Goal: Task Accomplishment & Management: Manage account settings

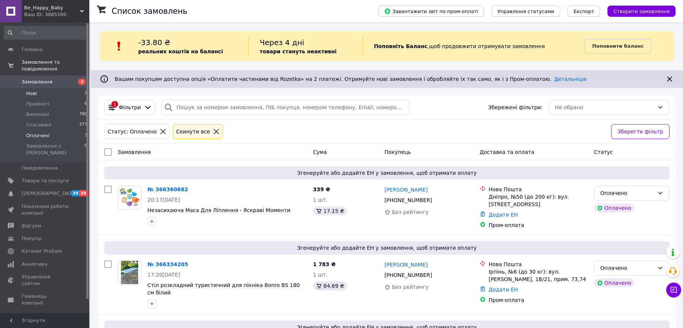
click at [38, 88] on li "Нові 3" at bounding box center [46, 93] width 92 height 10
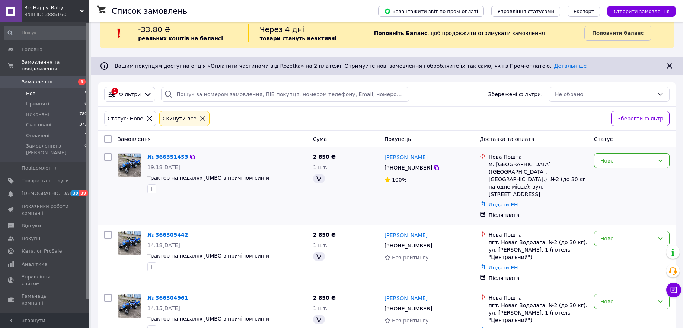
scroll to position [14, 0]
click at [163, 155] on link "№ 366351453" at bounding box center [167, 156] width 41 height 6
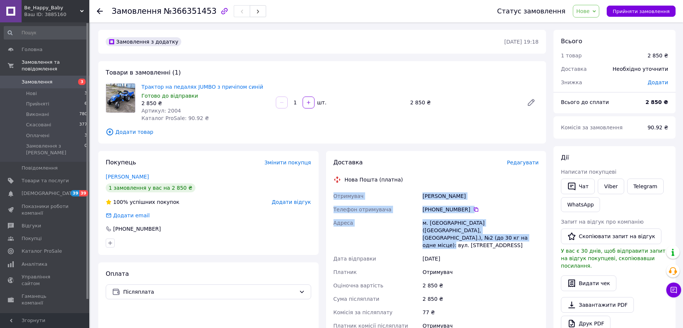
drag, startPoint x: 530, startPoint y: 232, endPoint x: 331, endPoint y: 198, distance: 202.1
click at [331, 198] on div "Доставка Редагувати Нова Пошта (платна) Отримувач Пащенко Валерий Телефон отрим…" at bounding box center [436, 281] width 220 height 261
copy div "Отримувач Пащенко Валерий Телефон отримувача +380 63 596 12 14   Адреса м. Півд…"
drag, startPoint x: 307, startPoint y: 323, endPoint x: 305, endPoint y: 270, distance: 52.9
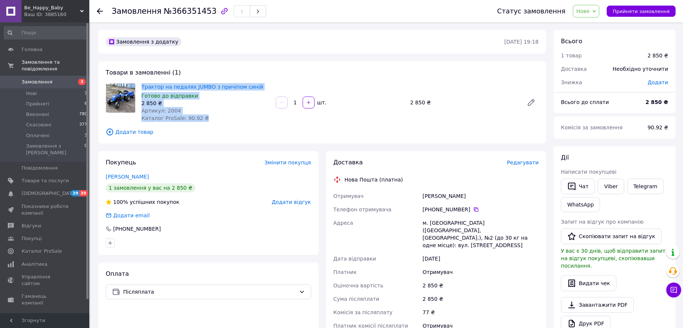
drag, startPoint x: 204, startPoint y: 120, endPoint x: 137, endPoint y: 87, distance: 75.1
click at [137, 87] on div "Трактор на педалях JUMBO з причіпом синій Готово до відправки 2 850 ₴ Артикул: …" at bounding box center [322, 102] width 439 height 39
copy div "Трактор на педалях JUMBO з причіпом синій Готово до відправки 2 850 ₴ Артикул: …"
click at [647, 189] on link "Telegram" at bounding box center [645, 186] width 36 height 16
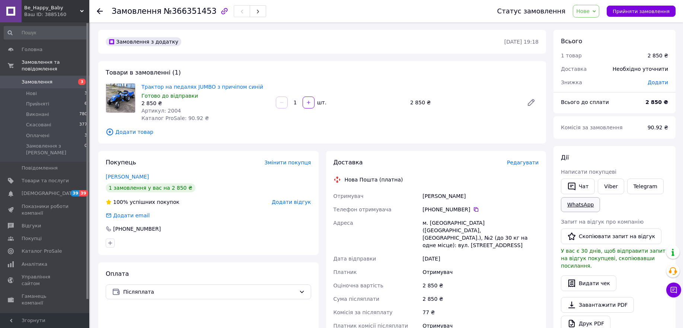
click at [584, 204] on link "WhatsApp" at bounding box center [580, 204] width 39 height 15
click at [122, 179] on link "Пащенко Валерий" at bounding box center [127, 176] width 43 height 6
click at [617, 183] on link "Viber" at bounding box center [611, 186] width 26 height 16
click at [91, 291] on div "Замовлення №366351453 Статус замовлення Нове Прийнято Виконано Скасовано Оплаче…" at bounding box center [387, 281] width 592 height 519
click at [39, 88] on li "Нові 3" at bounding box center [46, 93] width 92 height 10
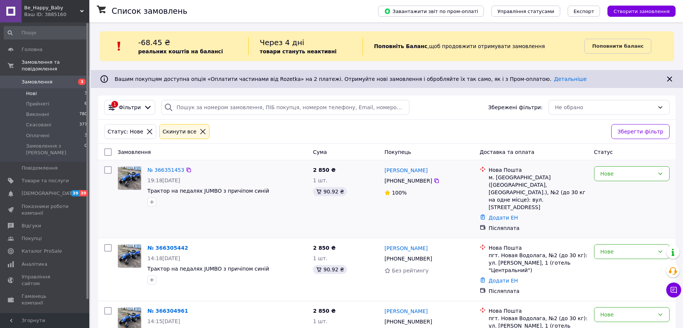
scroll to position [14, 0]
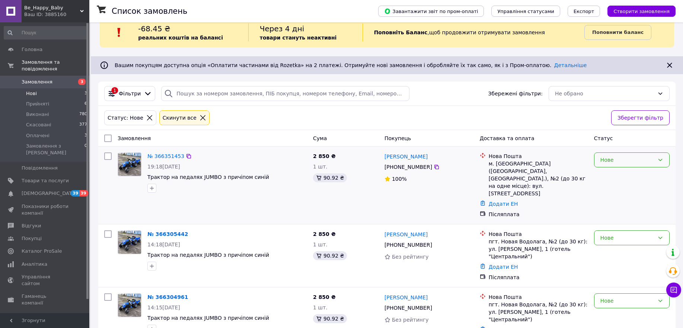
click at [620, 162] on div "Нове" at bounding box center [627, 160] width 54 height 8
click at [612, 177] on li "Прийнято" at bounding box center [631, 175] width 75 height 13
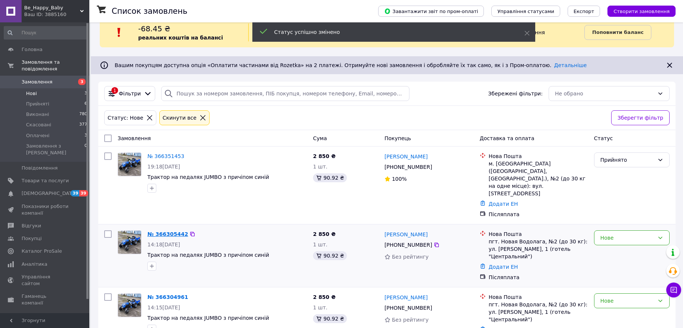
click at [173, 231] on link "№ 366305442" at bounding box center [167, 234] width 41 height 6
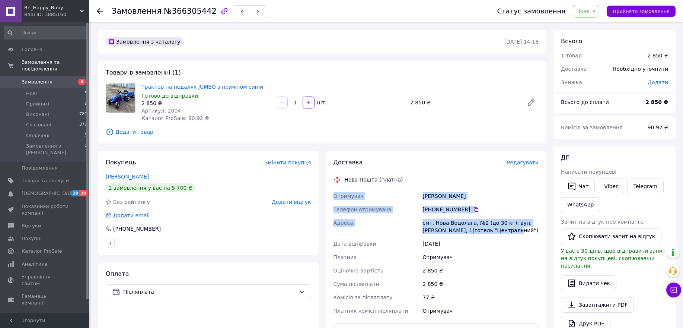
drag, startPoint x: 490, startPoint y: 231, endPoint x: 329, endPoint y: 200, distance: 163.4
click at [329, 200] on div "Доставка Редагувати Нова Пошта (платна) Отримувач Селях Максим Телефон отримува…" at bounding box center [436, 274] width 220 height 246
copy div "Отримувач Селях Максим Телефон отримувача +380 95 620 36 08   Адреса смт. Нова …"
drag, startPoint x: 261, startPoint y: 319, endPoint x: 269, endPoint y: 194, distance: 125.0
click at [261, 318] on div "Оплата Післяплата" at bounding box center [208, 329] width 220 height 134
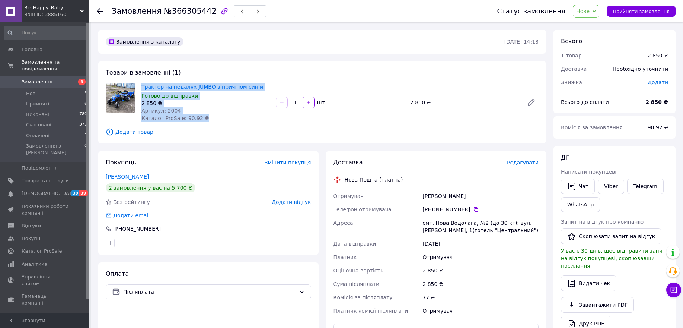
drag, startPoint x: 204, startPoint y: 121, endPoint x: 140, endPoint y: 81, distance: 75.7
click at [140, 82] on div "Трактор на педалях JUMBO з причіпом синій Готово до відправки 2 850 ₴ Артикул: …" at bounding box center [205, 103] width 134 height 42
copy div "Трактор на педалях JUMBO з причіпом синій Готово до відправки 2 850 ₴ Артикул: …"
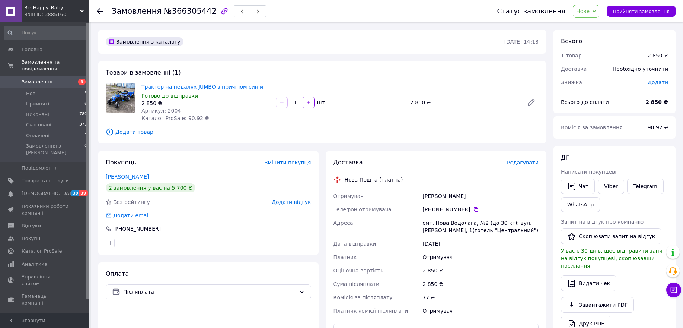
click at [529, 304] on div "Отримувач" at bounding box center [480, 310] width 119 height 13
click at [601, 186] on link "Viber" at bounding box center [611, 186] width 26 height 16
click at [326, 315] on div "Доставка Редагувати Нова Пошта (платна) Отримувач Селях Максим Телефон отримува…" at bounding box center [436, 274] width 220 height 246
drag, startPoint x: 163, startPoint y: 106, endPoint x: 140, endPoint y: 85, distance: 31.6
click at [140, 85] on div "Трактор на педалях JUMBO з причіпом синій Готово до відправки 2 850 ₴ Артикул: …" at bounding box center [205, 103] width 134 height 42
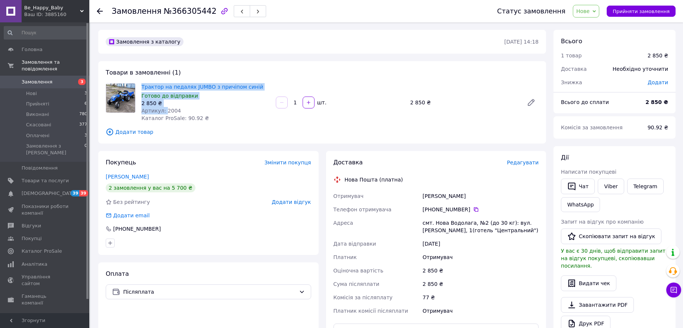
copy div "Трактор на педалях JUMBO з причіпом синій Готово до відправки 2 850 ₴ Артикул:"
click at [300, 316] on div "Оплата Післяплата" at bounding box center [208, 329] width 220 height 134
click at [650, 184] on link "Telegram" at bounding box center [645, 186] width 36 height 16
click at [36, 88] on li "Нові 3" at bounding box center [46, 93] width 92 height 10
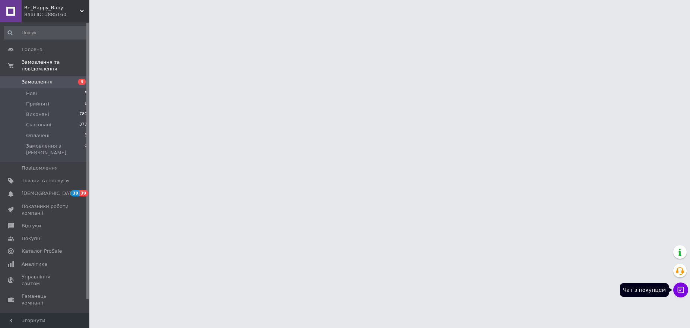
click at [677, 288] on icon at bounding box center [680, 290] width 6 height 6
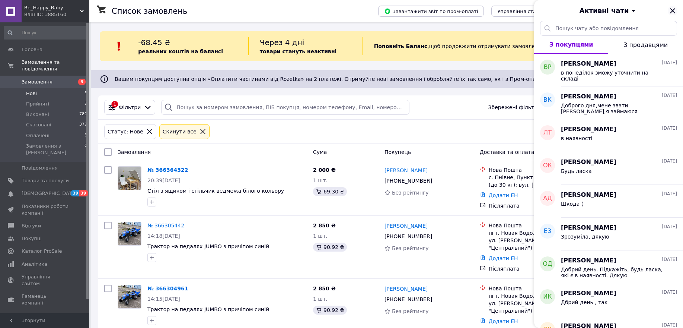
click at [673, 11] on icon "Закрити" at bounding box center [672, 10] width 9 height 9
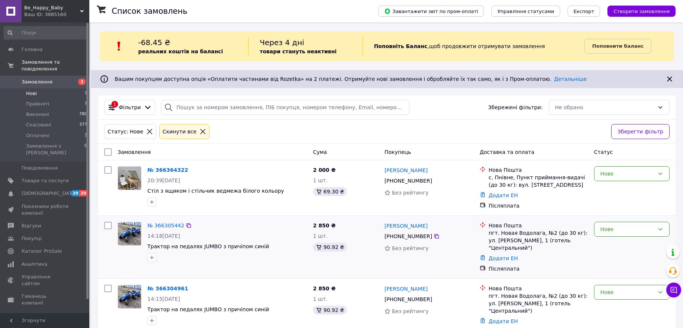
scroll to position [6, 0]
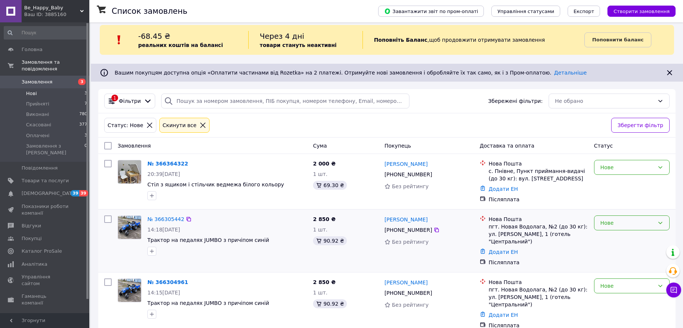
click at [644, 221] on div "Нове" at bounding box center [627, 222] width 54 height 8
click at [618, 236] on li "Прийнято" at bounding box center [631, 238] width 75 height 13
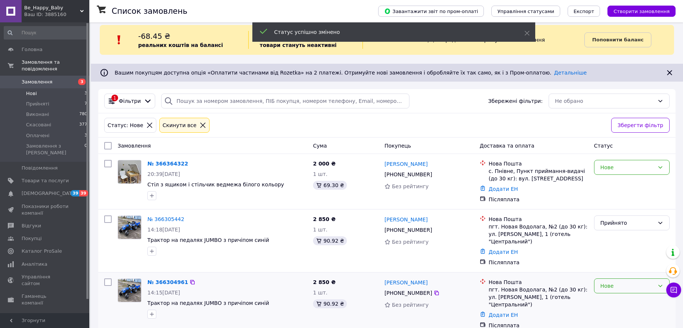
click at [643, 281] on div "Нове" at bounding box center [627, 285] width 54 height 8
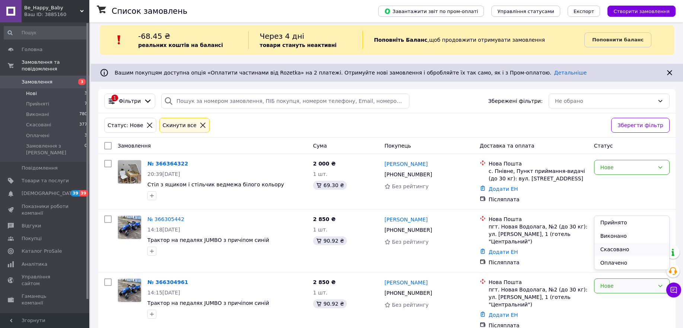
click at [622, 249] on li "Скасовано" at bounding box center [631, 248] width 75 height 13
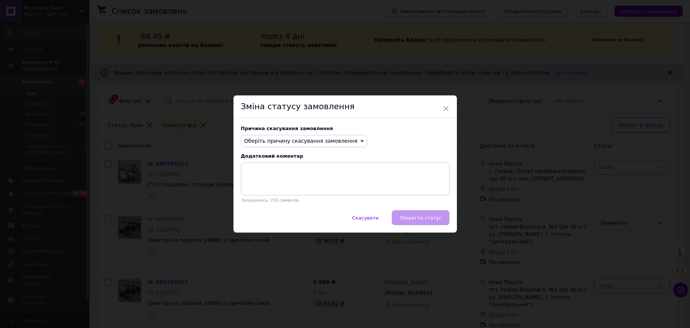
click at [329, 140] on span "Оберіть причину скасування замовлення" at bounding box center [301, 141] width 114 height 6
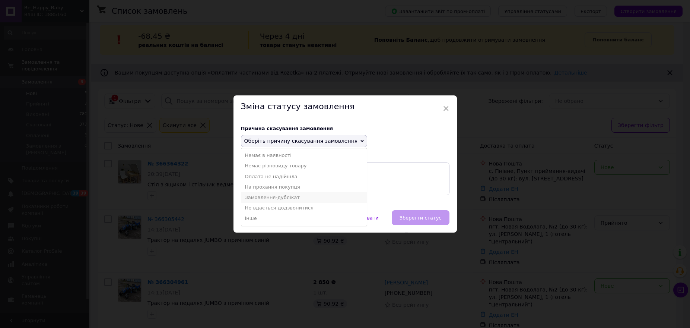
click at [259, 197] on li "Замовлення-дублікат" at bounding box center [304, 197] width 126 height 10
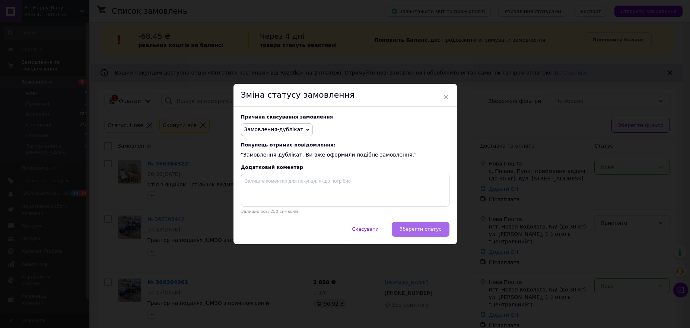
click at [412, 230] on span "Зберегти статус" at bounding box center [420, 229] width 42 height 6
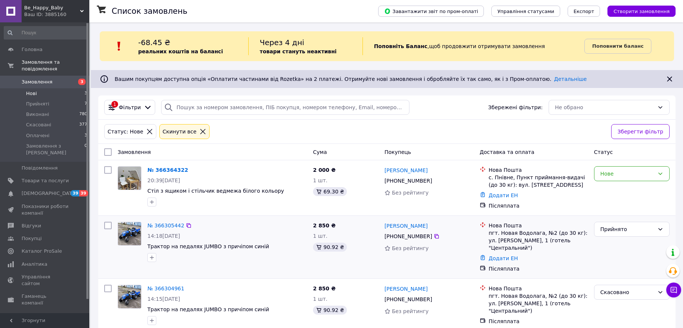
scroll to position [3, 0]
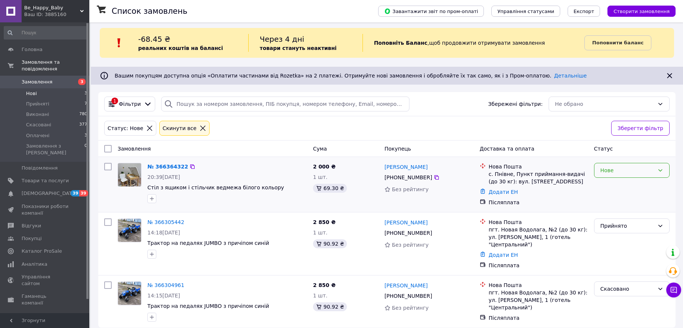
click at [626, 167] on div "Нове" at bounding box center [627, 170] width 54 height 8
click at [622, 185] on li "Прийнято" at bounding box center [631, 186] width 75 height 13
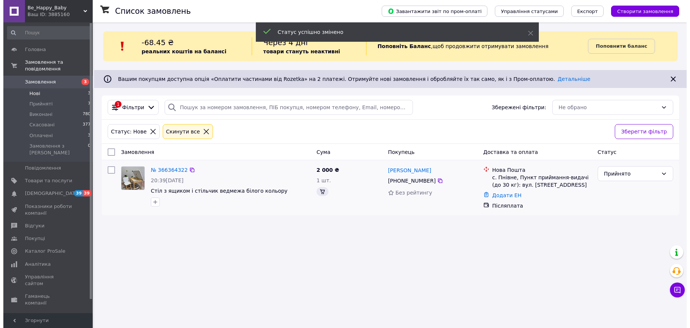
scroll to position [0, 0]
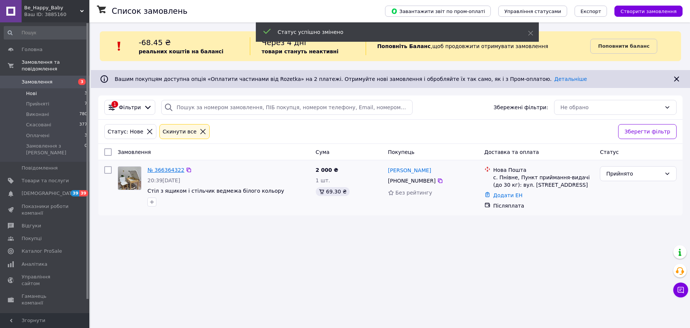
click at [160, 170] on link "№ 366364322" at bounding box center [165, 170] width 37 height 6
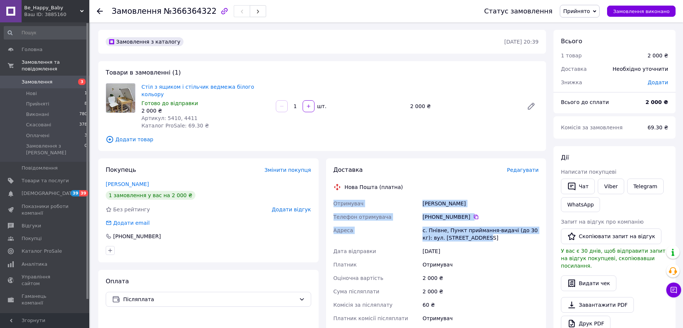
drag, startPoint x: 479, startPoint y: 230, endPoint x: 327, endPoint y: 197, distance: 155.0
click at [327, 197] on div "Доставка Редагувати Нова Пошта (платна) Отримувач Тарасюк Іванка Телефон отриму…" at bounding box center [436, 281] width 220 height 246
copy div "Отримувач Тарасюк Іванка Телефон отримувача +380 68 966 38 43   Адреса с. Пнівн…"
drag, startPoint x: 309, startPoint y: 311, endPoint x: 309, endPoint y: 306, distance: 4.5
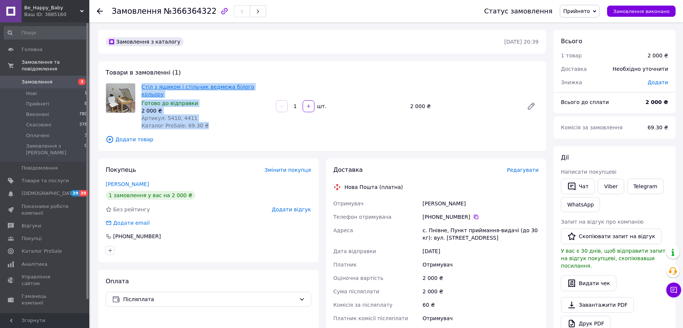
drag, startPoint x: 209, startPoint y: 117, endPoint x: 141, endPoint y: 89, distance: 72.9
click at [141, 89] on div "Стіл з ящиком і стільчик ведмежа білого кольору Готово до відправки 2 000 ₴ Арт…" at bounding box center [205, 106] width 134 height 49
copy div "Стіл з ящиком і стільчик ведмежа білого кольору Готово до відправки 2 000 ₴ Арт…"
click at [230, 114] on div "Артикул: 5410, 4411" at bounding box center [205, 117] width 128 height 7
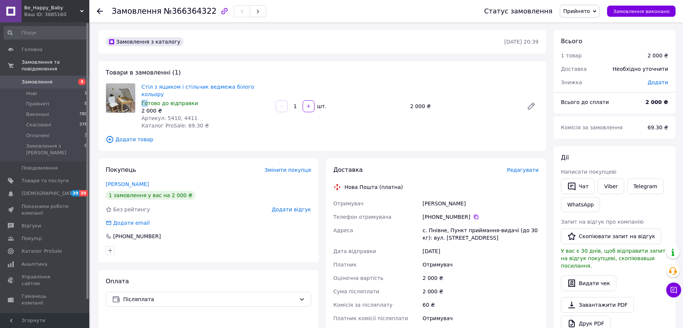
drag, startPoint x: 266, startPoint y: 86, endPoint x: 166, endPoint y: 100, distance: 101.2
click at [147, 90] on div "Стіл з ящиком і стільчик ведмежа білого кольору Готово до відправки 2 000 ₴ Арт…" at bounding box center [205, 106] width 134 height 49
drag, startPoint x: 165, startPoint y: 100, endPoint x: 140, endPoint y: 85, distance: 29.2
click at [140, 85] on div "Стіл з ящиком і стільчик ведмежа білого кольору Готово до відправки 2 000 ₴ Арт…" at bounding box center [205, 106] width 134 height 49
copy div "Стіл з ящиком і стільчик ведмежа білого кольору Готово до відправки 2 000 ₴"
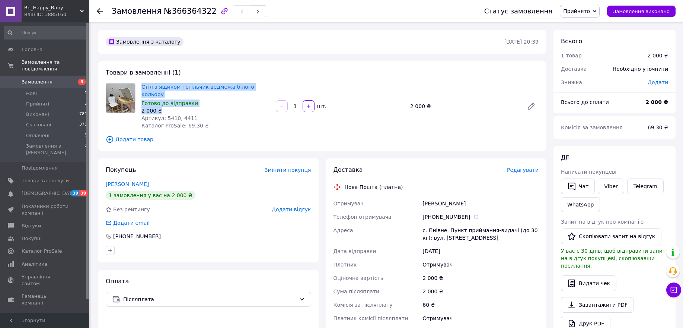
click at [33, 90] on span "Нові" at bounding box center [31, 93] width 11 height 7
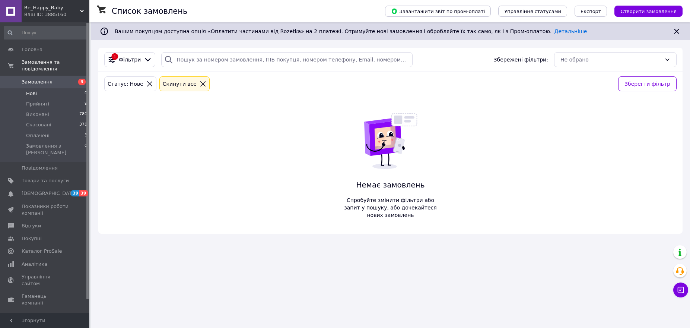
click at [260, 317] on div "Список замовлень Завантажити звіт по пром-оплаті Управління статусами Експорт С…" at bounding box center [390, 164] width 599 height 328
click at [30, 90] on span "Нові" at bounding box center [31, 93] width 11 height 7
click at [42, 100] on span "Прийняті" at bounding box center [37, 103] width 23 height 7
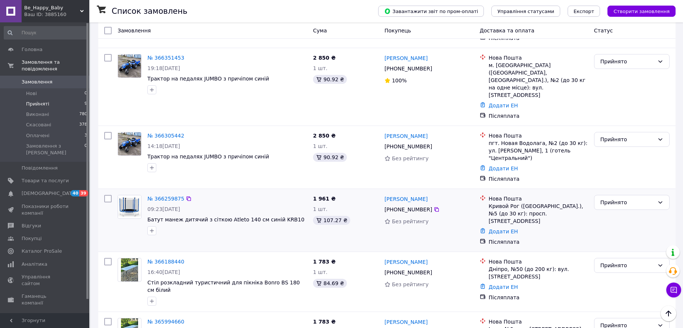
scroll to position [186, 0]
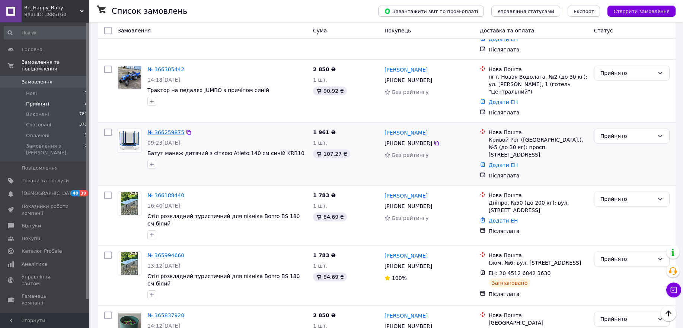
click at [164, 129] on link "№ 366259875" at bounding box center [165, 132] width 37 height 6
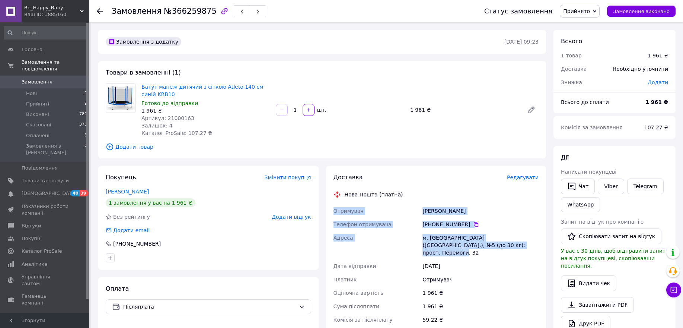
drag, startPoint x: 492, startPoint y: 250, endPoint x: 331, endPoint y: 209, distance: 167.1
click at [331, 209] on div "Доставка Редагувати Нова Пошта (платна) Отримувач [PERSON_NAME] Телефон отримув…" at bounding box center [436, 292] width 220 height 253
copy div "Отримувач [PERSON_NAME] Телефон отримувача [PHONE_NUMBER]   Адреса м. [GEOGRAPH…"
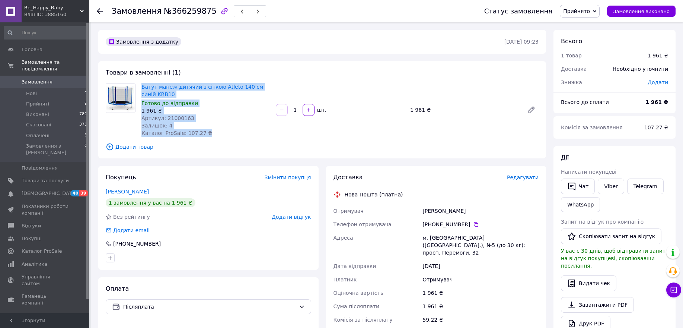
drag, startPoint x: 204, startPoint y: 134, endPoint x: 147, endPoint y: 99, distance: 67.3
click at [138, 84] on div "Батут манеж дитячий з сіткою Atleto 140 см синій KRB10 Готово до відправки 1 96…" at bounding box center [322, 110] width 439 height 54
copy div "Батут манеж дитячий з сіткою Atleto 140 см синій KRB10 Готово до відправки 1 96…"
click at [336, 303] on span "Сума післяплати" at bounding box center [356, 306] width 46 height 6
drag, startPoint x: 148, startPoint y: 91, endPoint x: 137, endPoint y: 84, distance: 12.2
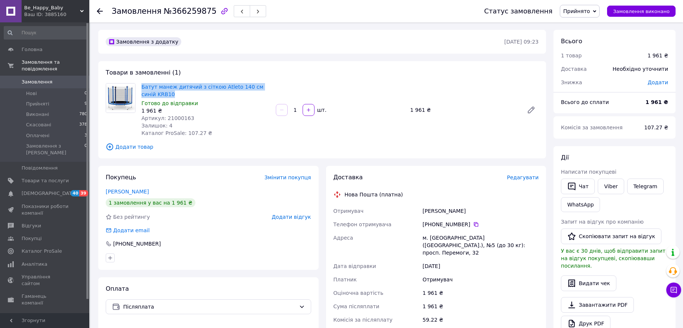
click at [137, 84] on div "Батут манеж дитячий з сіткою Atleto 140 см синій KRB10 Готово до відправки 1 96…" at bounding box center [322, 110] width 439 height 54
copy div "Батут манеж дитячий з сіткою Atleto 140 см синій KRB10"
click at [319, 311] on div "Покупець Змінити покупця Ализаде Гульнар 1 замовлення у вас на 1 961 ₴ Без рейт…" at bounding box center [209, 292] width 228 height 253
click at [647, 187] on link "Telegram" at bounding box center [645, 186] width 36 height 16
click at [32, 100] on span "Прийняті" at bounding box center [37, 103] width 23 height 7
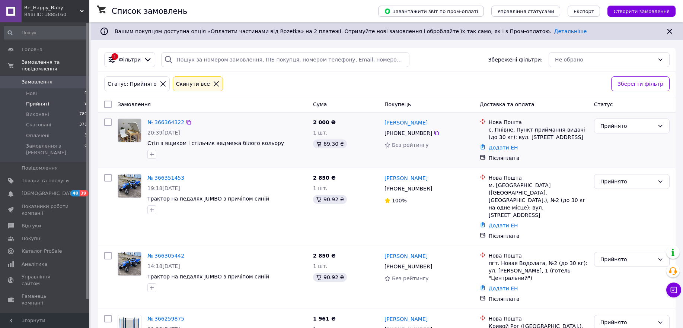
click at [505, 147] on link "Додати ЕН" at bounding box center [503, 147] width 29 height 6
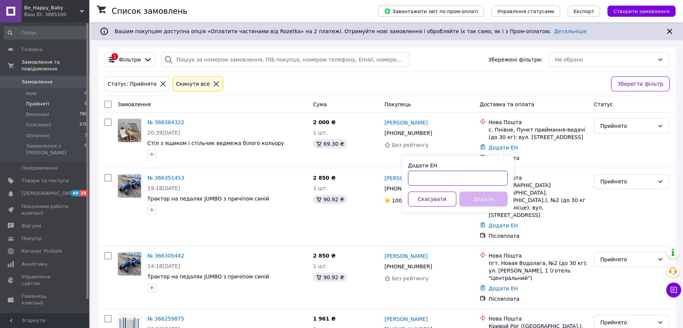
click at [450, 180] on input "Додати ЕН" at bounding box center [458, 177] width 100 height 15
paste input "20451269265935"
type input "20451269265935"
click at [480, 197] on button "Додати" at bounding box center [483, 198] width 48 height 15
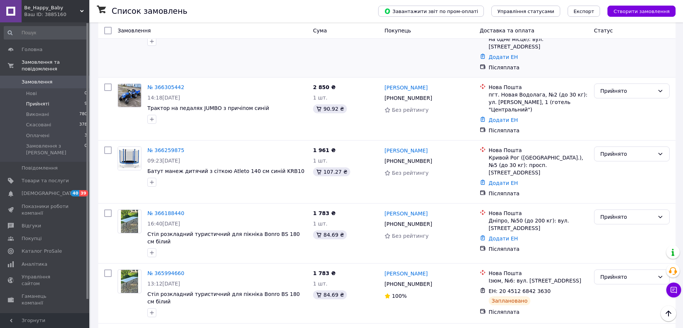
scroll to position [186, 0]
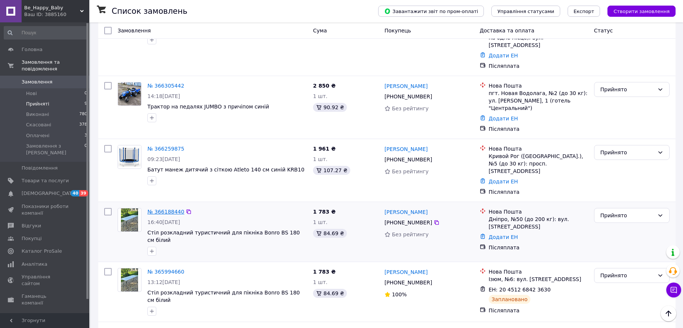
click at [159, 208] on link "№ 366188440" at bounding box center [165, 211] width 37 height 6
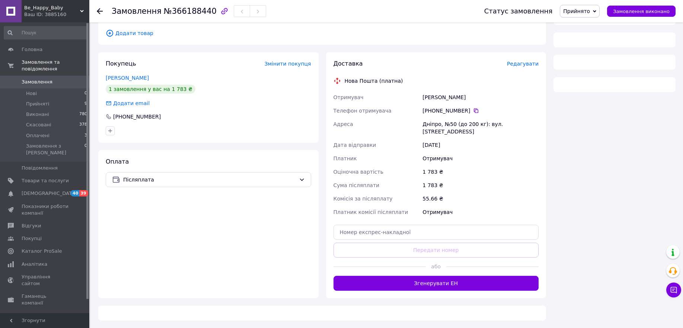
scroll to position [186, 0]
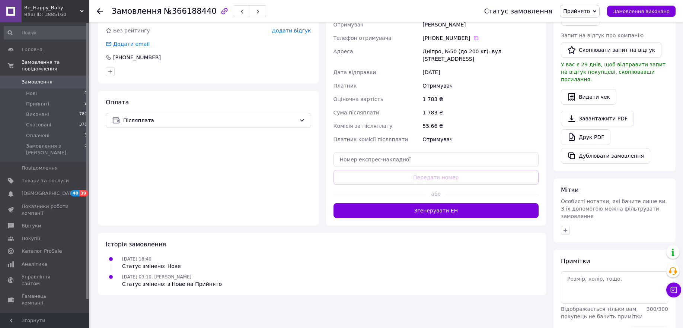
click at [668, 205] on div "Мітки Особисті нотатки, які бачите лише ви. З їх допомогою можна фільтрувати за…" at bounding box center [614, 210] width 122 height 64
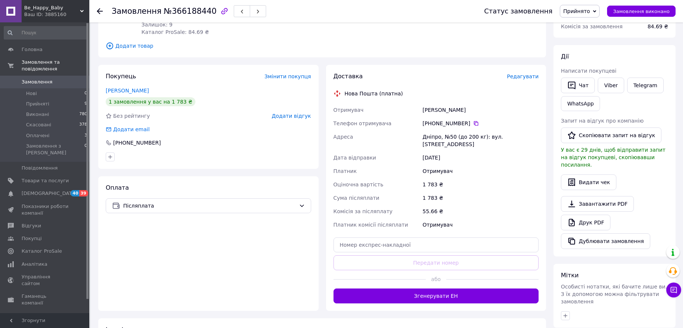
scroll to position [47, 0]
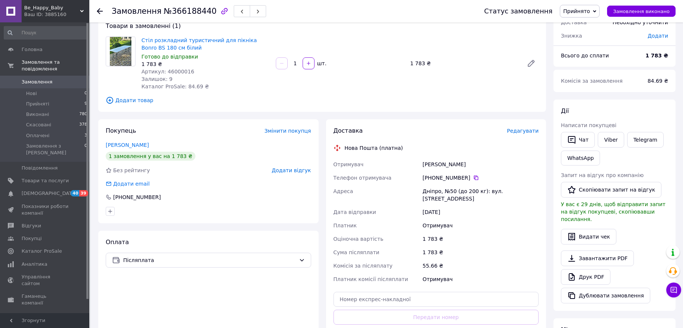
click at [606, 131] on div "Viber" at bounding box center [610, 139] width 29 height 19
click at [606, 140] on link "Viber" at bounding box center [611, 140] width 26 height 16
click at [319, 321] on div "Покупець Змінити покупця Дишук Сергій 1 замовлення у вас на 1 783 ₴ Без рейтинг…" at bounding box center [209, 242] width 228 height 246
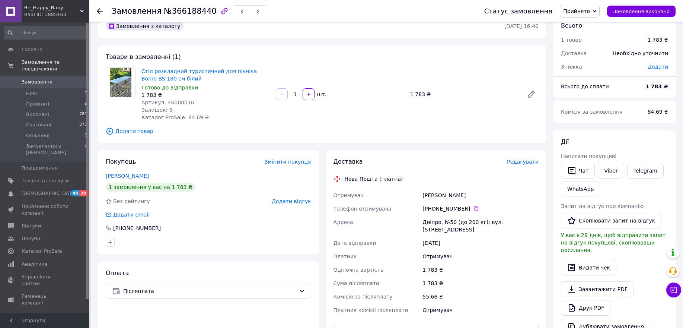
scroll to position [0, 0]
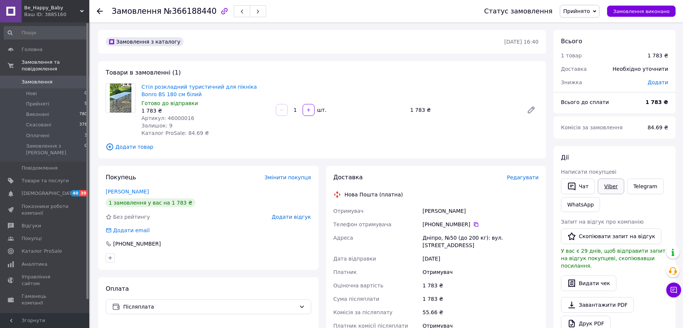
click at [599, 190] on link "Viber" at bounding box center [611, 186] width 26 height 16
drag, startPoint x: 434, startPoint y: 245, endPoint x: 333, endPoint y: 209, distance: 106.7
click at [333, 209] on div "Отримувач Дишук Сергій Телефон отримувача +380 63 631 86 83   Адреса Дніпро, №5…" at bounding box center [436, 268] width 208 height 128
copy div "Отримувач Дишук Сергій Телефон отримувача +380 63 631 86 83   Адреса Дніпро, №5…"
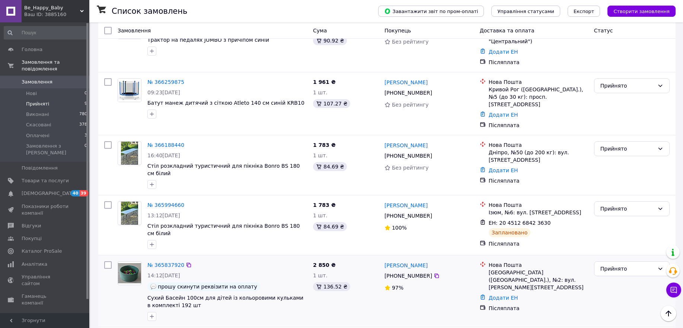
scroll to position [186, 0]
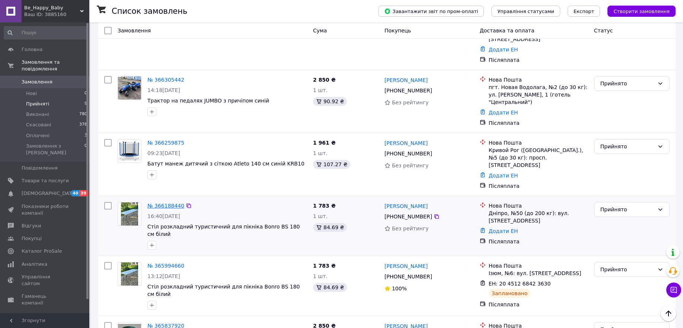
click at [159, 202] on link "№ 366188440" at bounding box center [165, 205] width 37 height 6
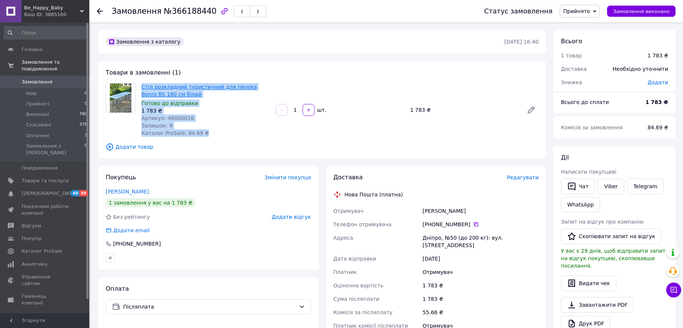
drag, startPoint x: 204, startPoint y: 133, endPoint x: 143, endPoint y: 85, distance: 77.1
click at [143, 85] on div "Стіл розкладний туристичний для пікніка Bonro BS 180 см білий Готово до відправ…" at bounding box center [205, 110] width 134 height 57
copy div "Стіл розкладний туристичний для пікніка Bonro BS 180 см білий Готово до відправ…"
click at [143, 85] on link "Стіл розкладний туристичний для пікніка Bonro BS 180 см білий" at bounding box center [198, 90] width 115 height 13
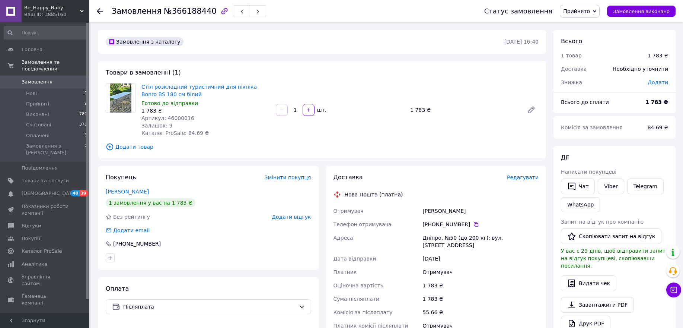
drag, startPoint x: 178, startPoint y: 92, endPoint x: 138, endPoint y: 83, distance: 40.5
click at [138, 83] on div "Стіл розкладний туристичний для пікніка Bonro BS 180 см білий Готово до відправ…" at bounding box center [205, 110] width 134 height 57
copy div "Стіл розкладний туристичний для пікніка Bonro BS 180 см білий"
click at [38, 100] on span "Прийняті" at bounding box center [37, 103] width 23 height 7
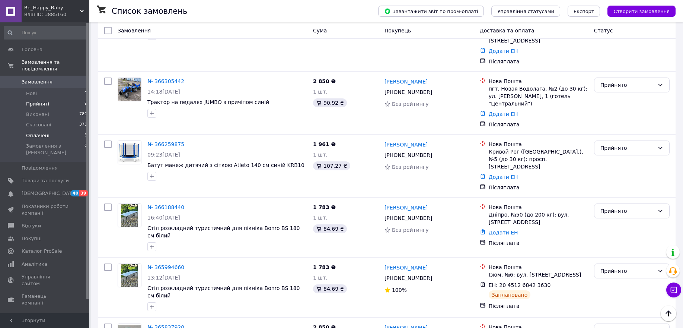
scroll to position [47, 0]
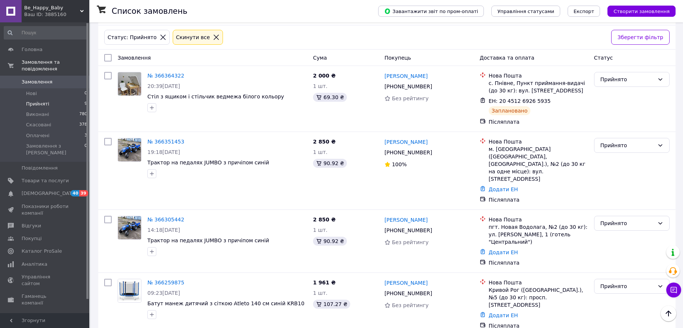
click at [42, 99] on li "Прийняті 9" at bounding box center [46, 104] width 92 height 10
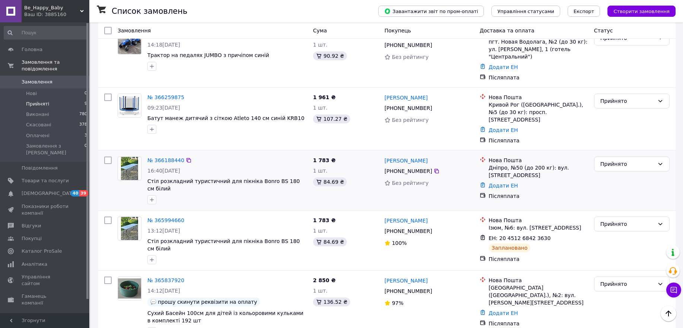
scroll to position [233, 0]
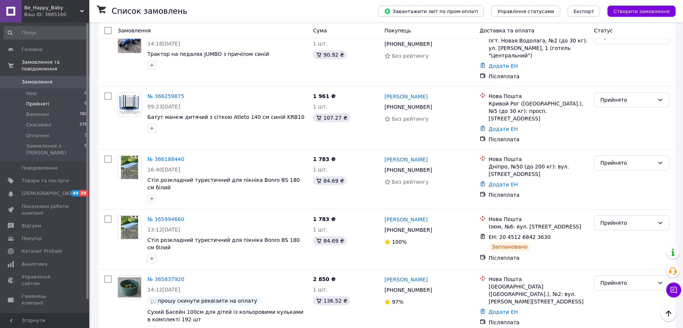
click at [50, 99] on li "Прийняті 9" at bounding box center [46, 104] width 92 height 10
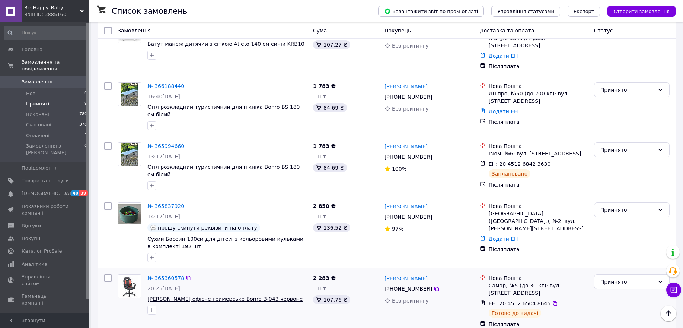
scroll to position [326, 0]
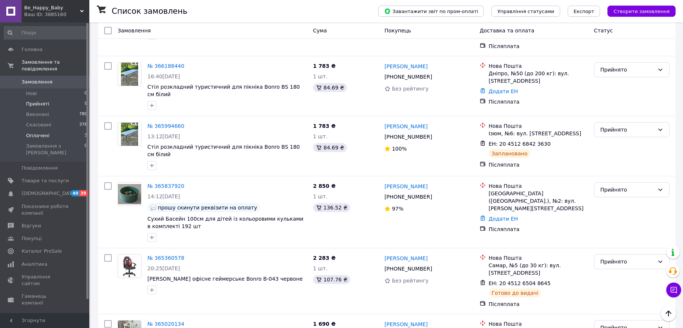
click at [41, 132] on span "Оплачені" at bounding box center [37, 135] width 23 height 7
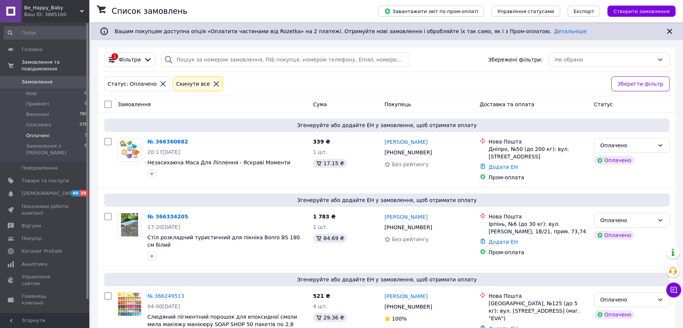
scroll to position [32, 0]
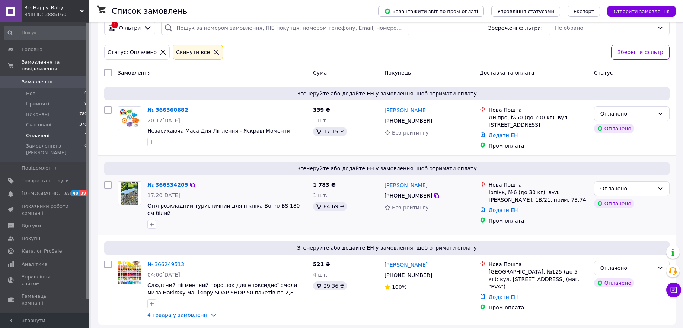
click at [162, 184] on link "№ 366334205" at bounding box center [167, 185] width 41 height 6
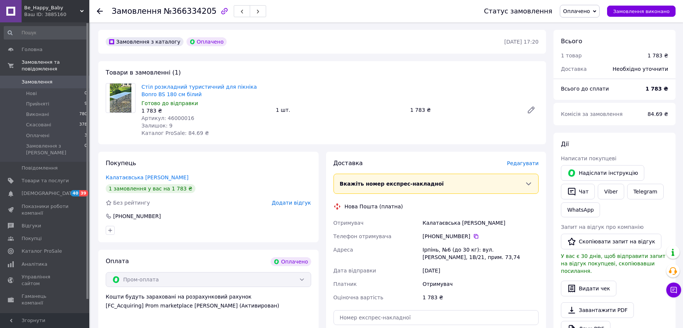
scroll to position [218, 0]
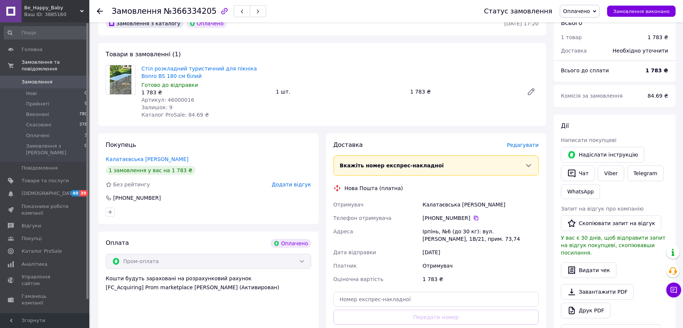
drag, startPoint x: 471, startPoint y: 226, endPoint x: 331, endPoint y: 188, distance: 144.8
click at [332, 198] on div "Отримувач Калатаєвська Катерина Телефон отримувача +380 50 102 57 86   Адреса І…" at bounding box center [436, 242] width 208 height 88
copy div "Отримувач Калатаєвська Катерина Телефон отримувача +380 50 102 57 86   Адреса І…"
click at [304, 314] on div "Оплата Оплачено Пром-оплата Кошти будуть зараховані на розрахунковий рахунок [F…" at bounding box center [208, 298] width 220 height 134
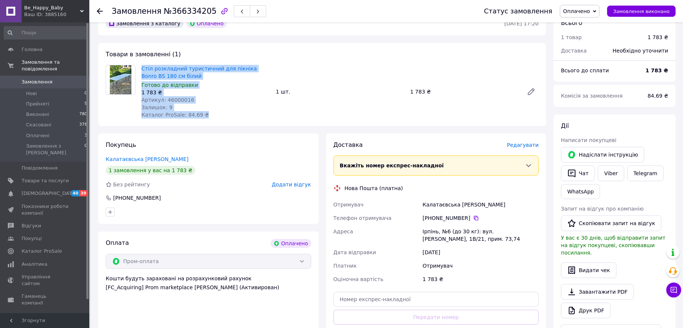
drag, startPoint x: 184, startPoint y: 97, endPoint x: 136, endPoint y: 51, distance: 66.6
click at [136, 65] on div "Стіл розкладний туристичний для пікніка Bonro BS 180 см білий Готово до відправ…" at bounding box center [322, 92] width 439 height 54
copy div "Стіл розкладний туристичний для пікніка Bonro BS 180 см білий Готово до відправ…"
click at [640, 165] on link "Telegram" at bounding box center [645, 173] width 36 height 16
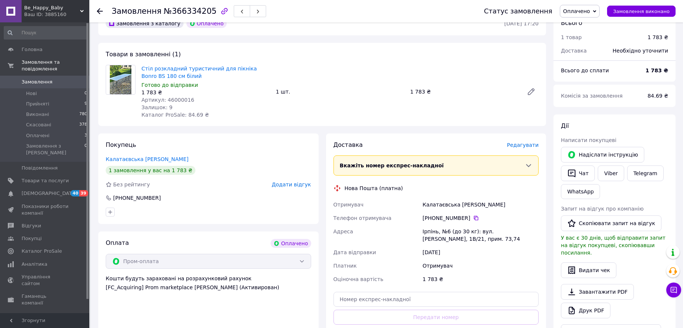
scroll to position [218, 0]
click at [39, 100] on span "Прийняті" at bounding box center [37, 103] width 23 height 7
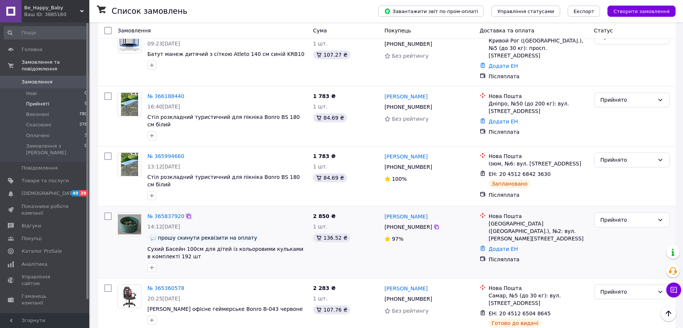
scroll to position [349, 0]
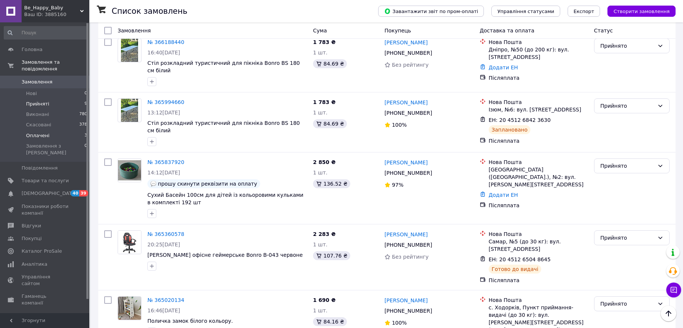
click at [37, 132] on span "Оплачені" at bounding box center [37, 135] width 23 height 7
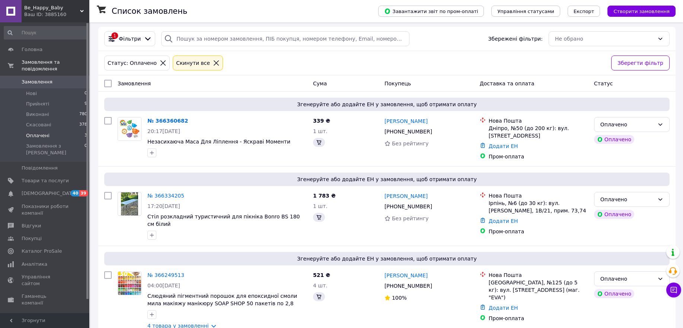
scroll to position [32, 0]
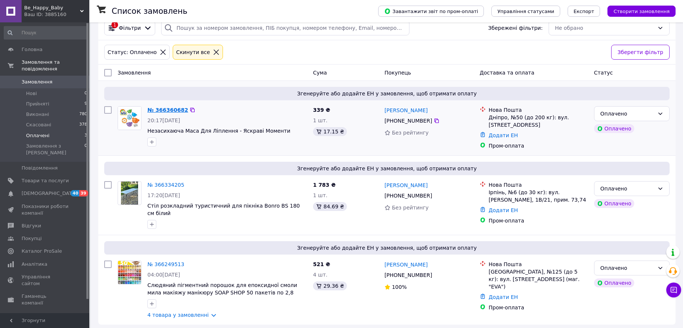
click at [163, 107] on link "№ 366360682" at bounding box center [167, 110] width 41 height 6
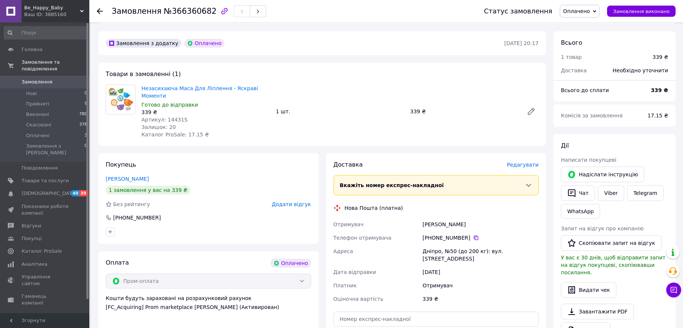
scroll to position [218, 0]
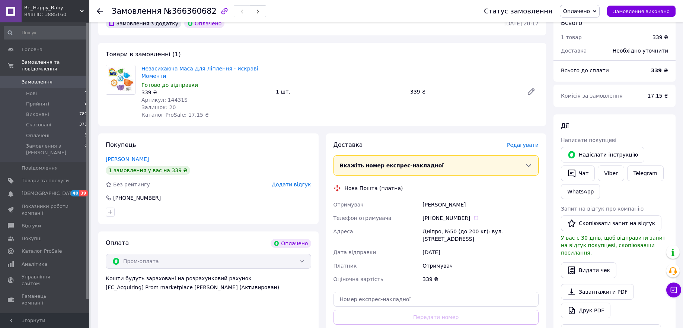
drag, startPoint x: 444, startPoint y: 211, endPoint x: 326, endPoint y: 180, distance: 122.4
click at [326, 180] on div "Доставка [PERSON_NAME] Вкажіть номер експрес-накладної Обов'язково введіть номе…" at bounding box center [436, 249] width 220 height 232
click at [303, 317] on div "Оплата Оплачено Пром-оплата Кошти будуть зараховані на розрахунковий рахунок [F…" at bounding box center [208, 298] width 220 height 134
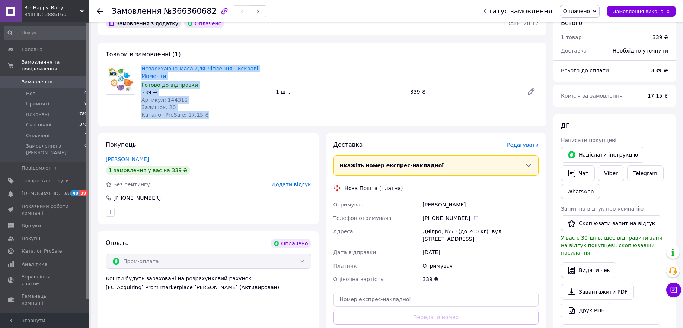
drag, startPoint x: 200, startPoint y: 89, endPoint x: 136, endPoint y: 51, distance: 74.1
click at [136, 65] on div "Незасихаюча Маса Для Ліплення - Яскраві Моменти Готово до відправки 339 ₴ Артик…" at bounding box center [322, 92] width 439 height 54
copy div "Незасихаюча Маса Для Ліплення - Яскраві Моменти Готово до відправки 339 ₴ Артик…"
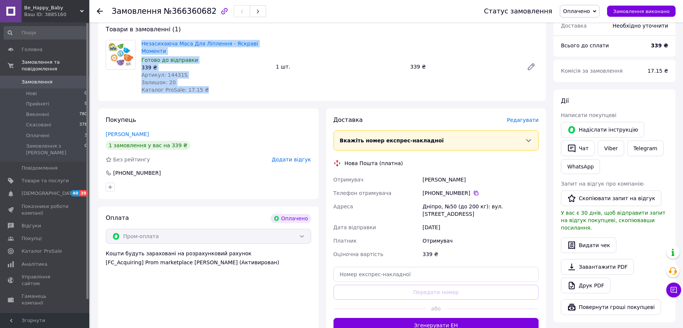
scroll to position [264, 0]
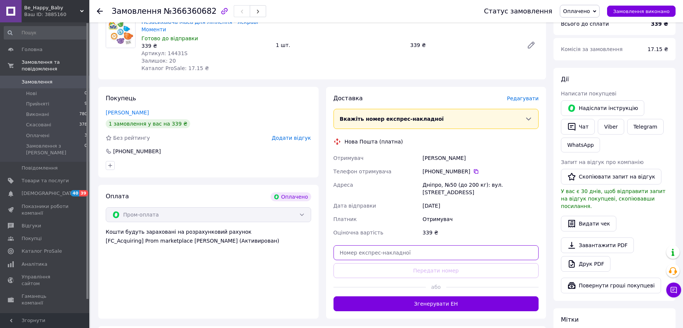
click at [353, 245] on input "text" at bounding box center [435, 252] width 205 height 15
paste input "20451269280840"
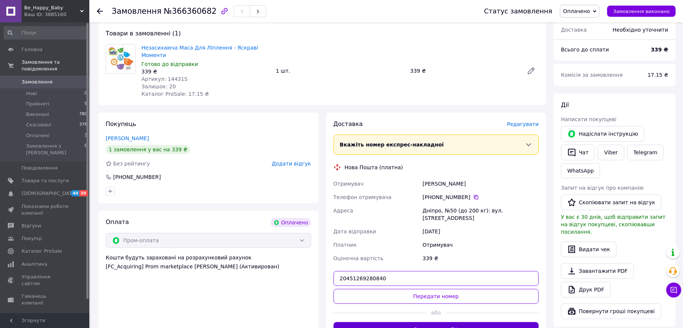
scroll to position [218, 0]
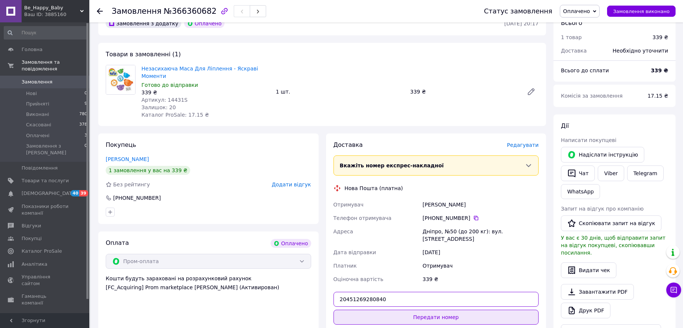
type input "20451269280840"
click at [438, 309] on button "Передати номер" at bounding box center [435, 316] width 205 height 15
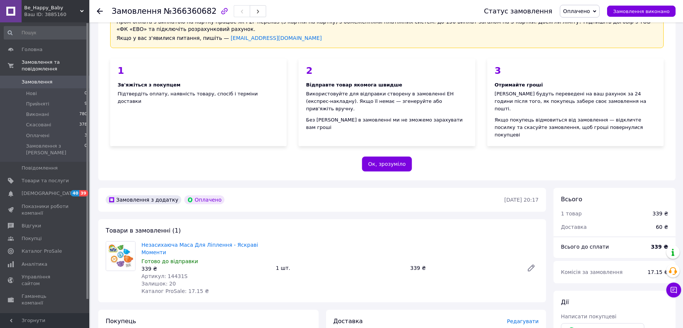
scroll to position [0, 0]
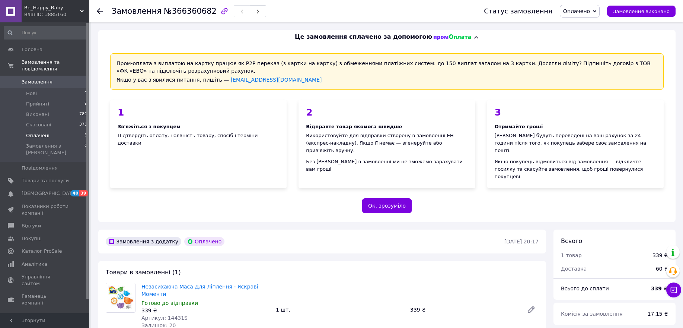
click at [38, 132] on span "Оплачені" at bounding box center [37, 135] width 23 height 7
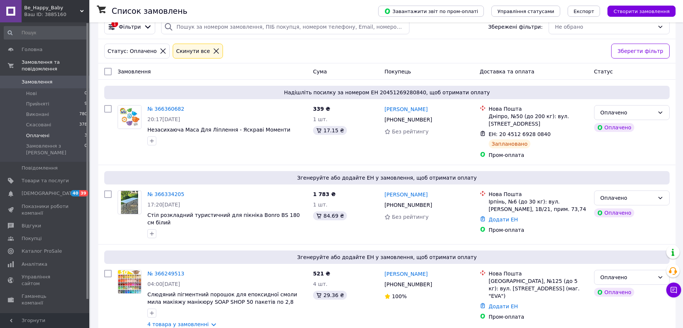
scroll to position [42, 0]
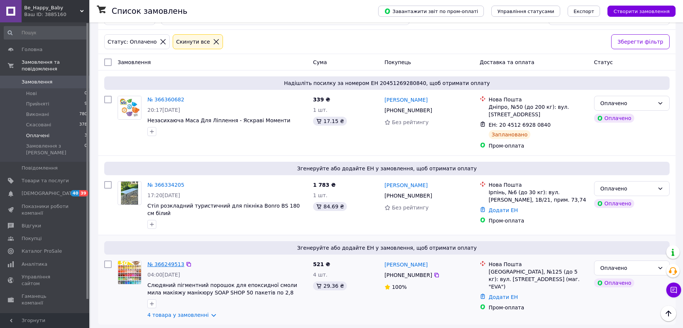
click at [166, 262] on link "№ 366249513" at bounding box center [165, 264] width 37 height 6
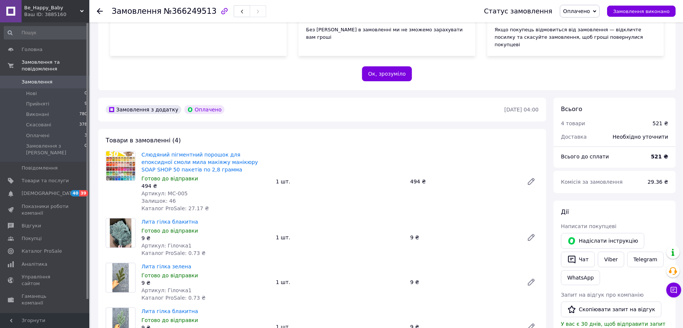
scroll to position [135, 0]
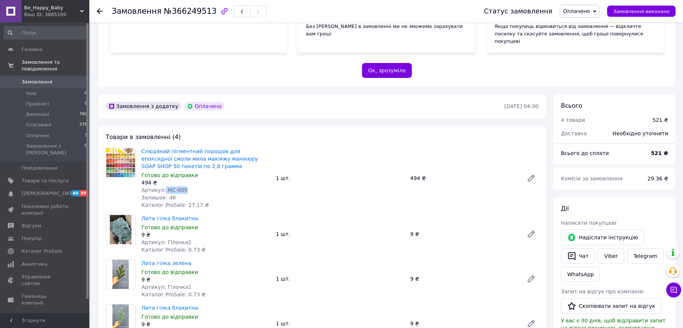
drag, startPoint x: 187, startPoint y: 175, endPoint x: 162, endPoint y: 177, distance: 24.6
click at [162, 186] on div "Артикул: MC-005" at bounding box center [205, 189] width 128 height 7
copy span "MC-005"
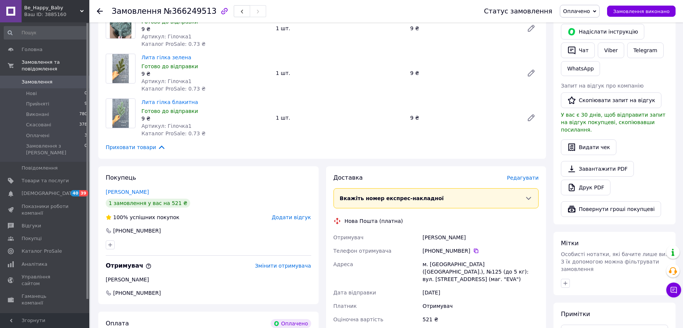
scroll to position [321, 0]
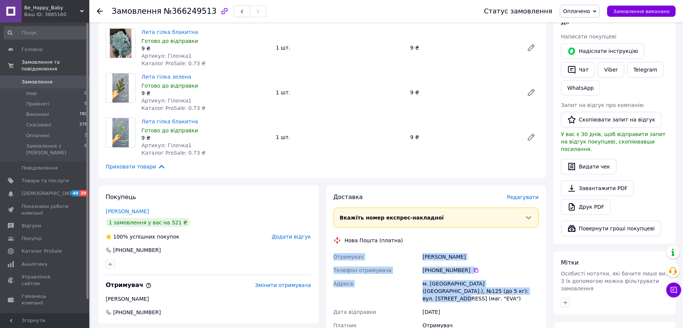
drag, startPoint x: 497, startPoint y: 278, endPoint x: 333, endPoint y: 240, distance: 167.7
click at [333, 250] on div "Отримувач [PERSON_NAME] Телефон отримувача [PHONE_NUMBER]   Адреса м. [GEOGRAPH…" at bounding box center [436, 297] width 208 height 95
copy div "Отримувач [PERSON_NAME] Телефон отримувача [PHONE_NUMBER]   Адреса м. [GEOGRAPH…"
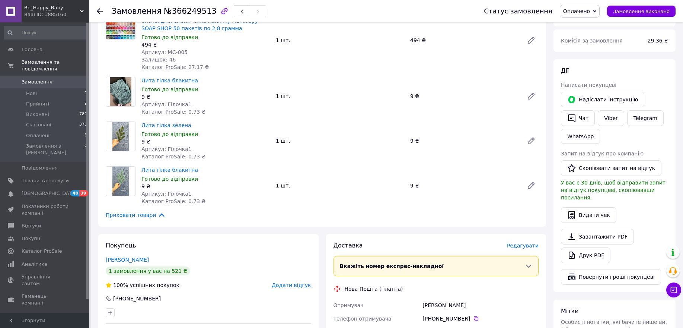
scroll to position [182, 0]
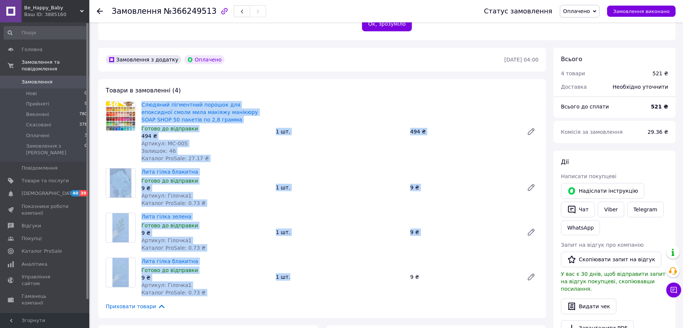
drag, startPoint x: 288, startPoint y: 261, endPoint x: 140, endPoint y: 90, distance: 226.3
click at [140, 90] on div "Товари в замовленні (4) Слюдяний пігментний порошок для епоксидної смоли мила м…" at bounding box center [322, 198] width 448 height 239
copy div "Слюдяний пігментний порошок для епоксидної смоли мила макіяжу манікюру SOAP SHO…"
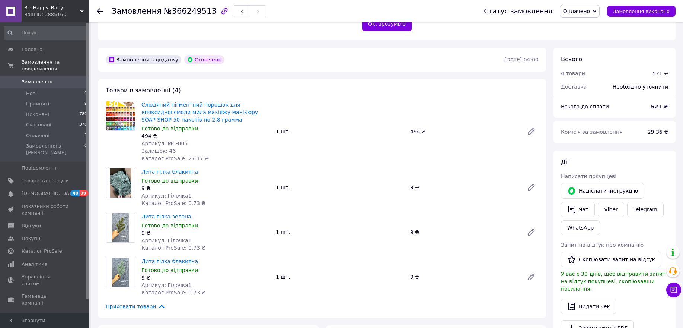
drag, startPoint x: 184, startPoint y: 106, endPoint x: 141, endPoint y: 87, distance: 46.5
click at [141, 101] on span "Слюдяний пігментний порошок для епоксидної смоли мила макіяжу манікюру SOAP SHO…" at bounding box center [205, 112] width 128 height 22
copy link "Слюдяний пігментний порошок для епоксидної смоли мила макіяжу манікюру SOAP SHO…"
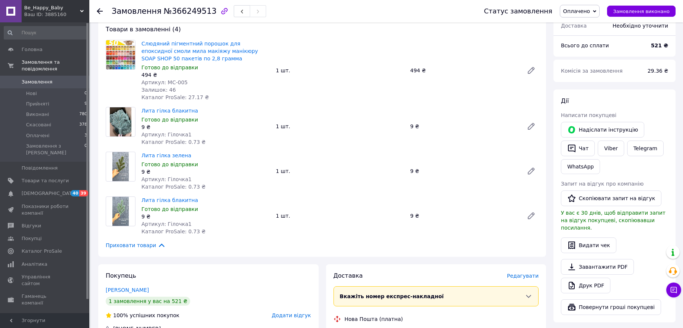
drag, startPoint x: 323, startPoint y: 321, endPoint x: 303, endPoint y: 336, distance: 24.5
click at [303, 327] on html "Be_Happy_Baby Ваш ID: 3885160 Сайт Be_Happy_Baby Кабінет покупця Перевірити ста…" at bounding box center [341, 177] width 683 height 840
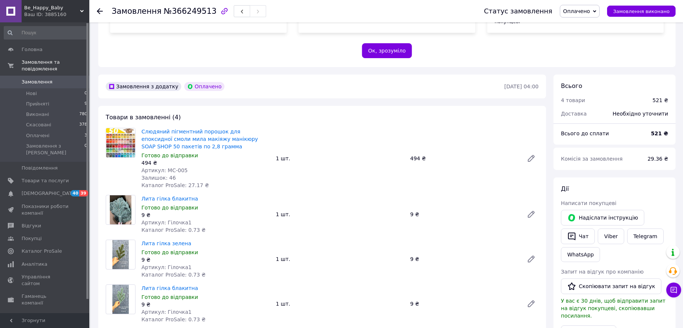
scroll to position [151, 0]
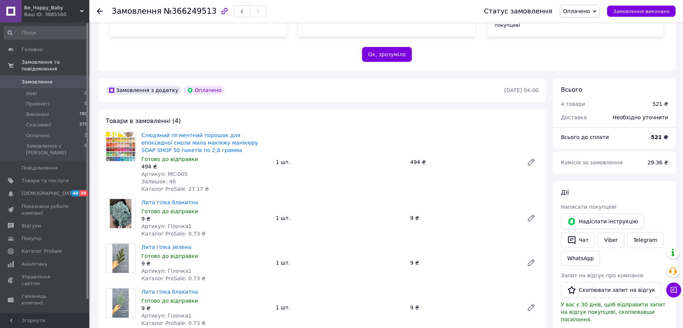
click at [364, 130] on div "Слюдяний пігментний порошок для епоксидної смоли мила макіяжу манікюру SOAP SHO…" at bounding box center [339, 162] width 403 height 64
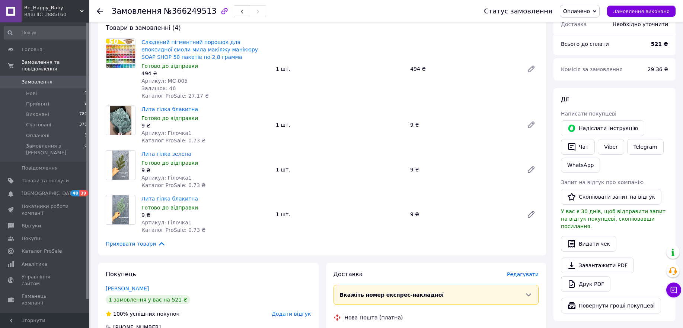
scroll to position [105, 0]
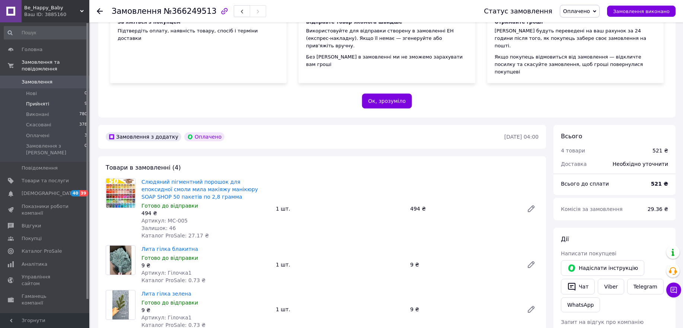
click at [43, 100] on span "Прийняті" at bounding box center [37, 103] width 23 height 7
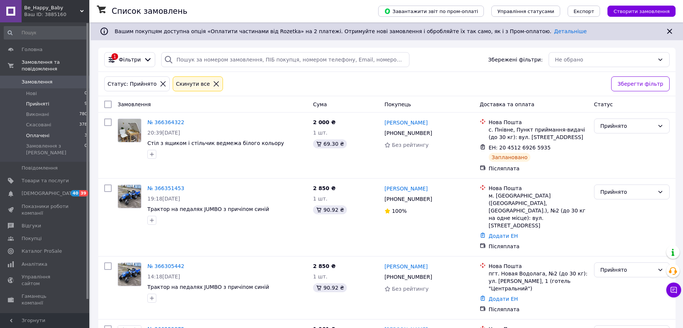
click at [31, 132] on span "Оплачені" at bounding box center [37, 135] width 23 height 7
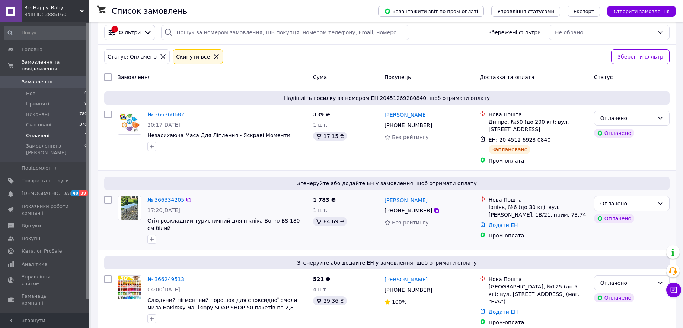
scroll to position [42, 0]
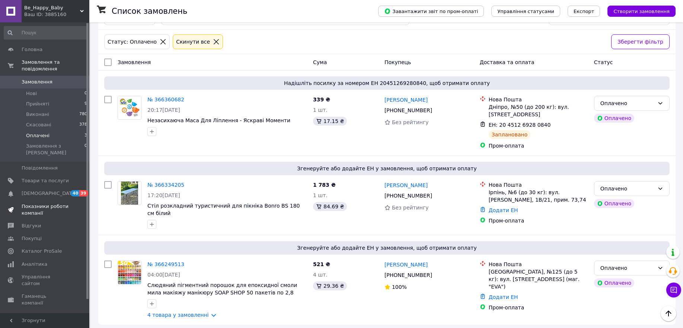
click at [32, 203] on span "Показники роботи компанії" at bounding box center [45, 209] width 47 height 13
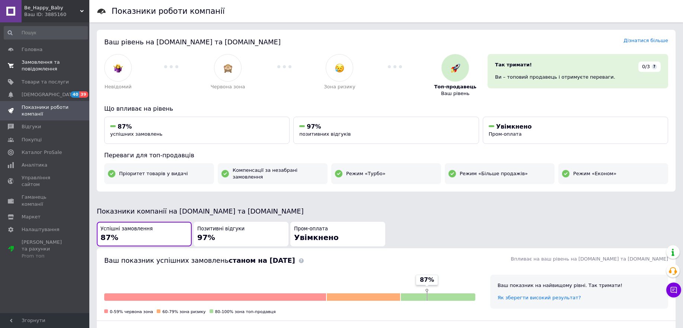
click at [33, 66] on span "Замовлення та повідомлення" at bounding box center [45, 65] width 47 height 13
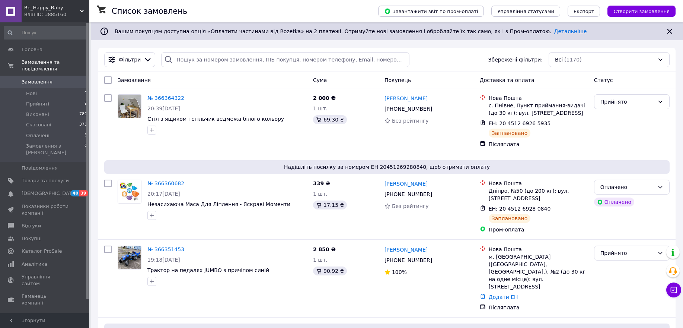
drag, startPoint x: 33, startPoint y: 66, endPoint x: 36, endPoint y: 71, distance: 6.4
click at [670, 287] on icon at bounding box center [673, 289] width 7 height 7
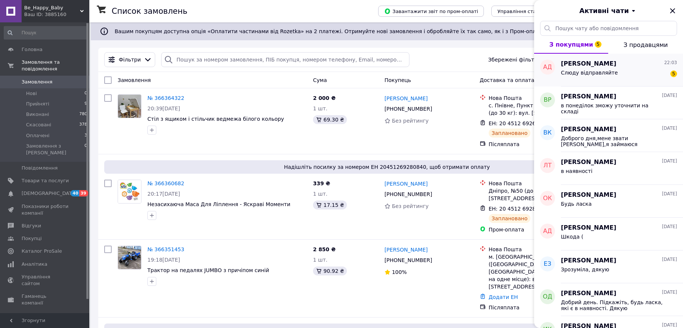
click at [597, 69] on div "Слюду відправляйте 5" at bounding box center [619, 74] width 116 height 12
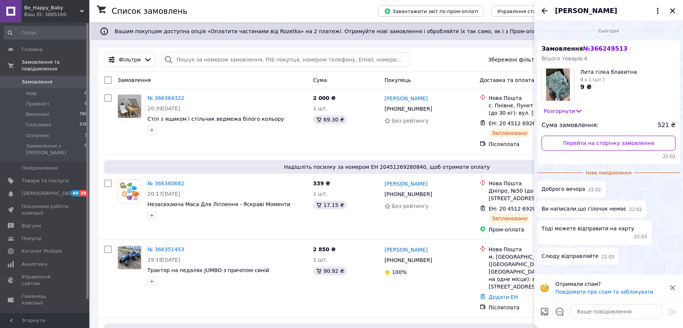
click at [669, 285] on icon at bounding box center [672, 287] width 9 height 9
click at [594, 310] on textarea at bounding box center [617, 311] width 92 height 15
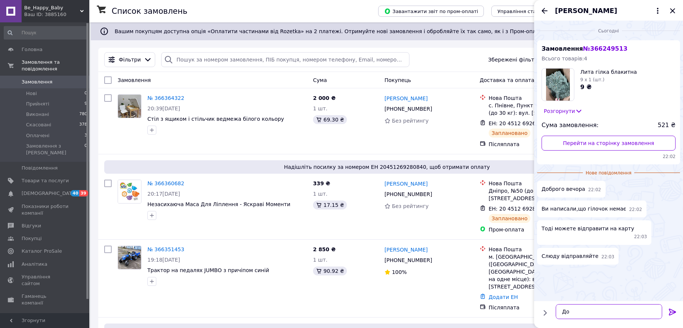
type textarea "Д"
type textarea "Добрий вечір , ок"
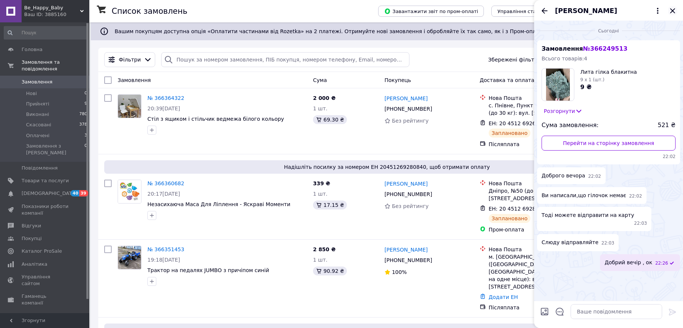
click at [675, 9] on icon "Закрити" at bounding box center [672, 10] width 9 height 9
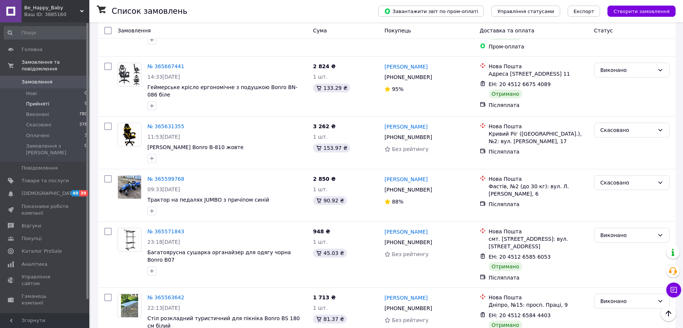
click at [36, 100] on span "Прийняті" at bounding box center [37, 103] width 23 height 7
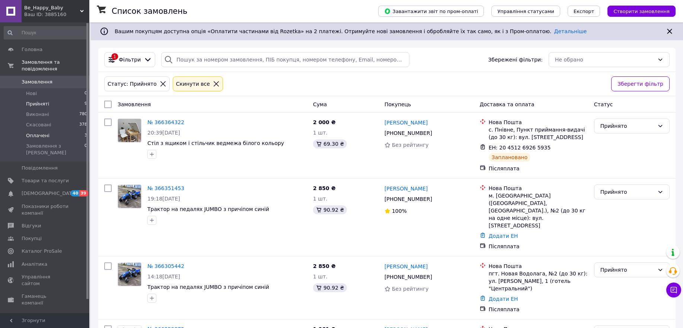
click at [35, 132] on span "Оплачені" at bounding box center [37, 135] width 23 height 7
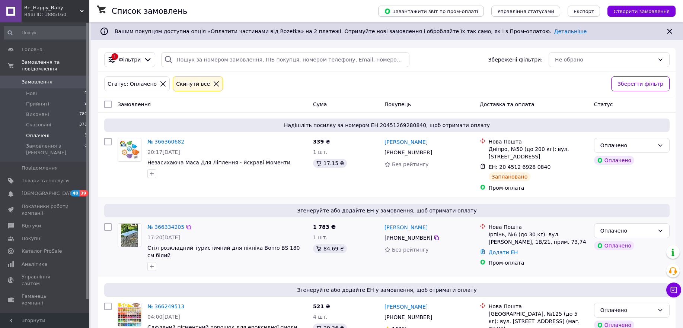
scroll to position [42, 0]
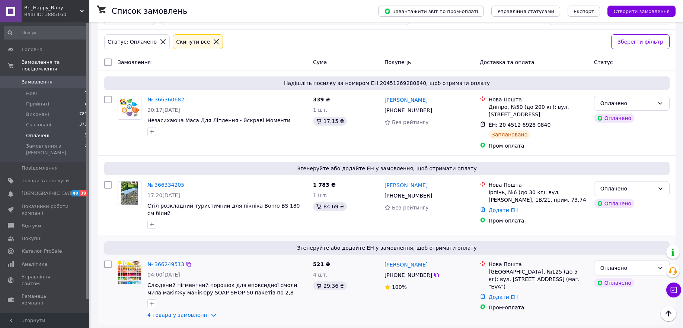
click at [251, 311] on div "4 товара у замовленні" at bounding box center [227, 314] width 160 height 7
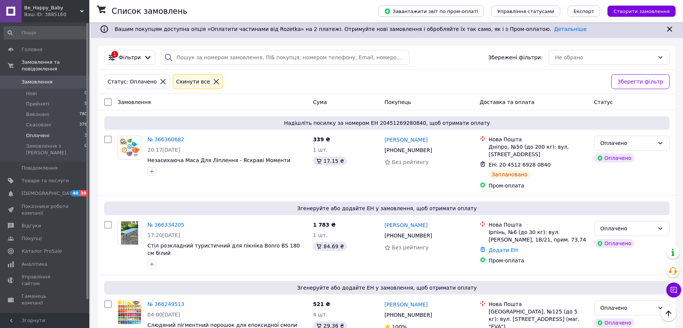
scroll to position [0, 0]
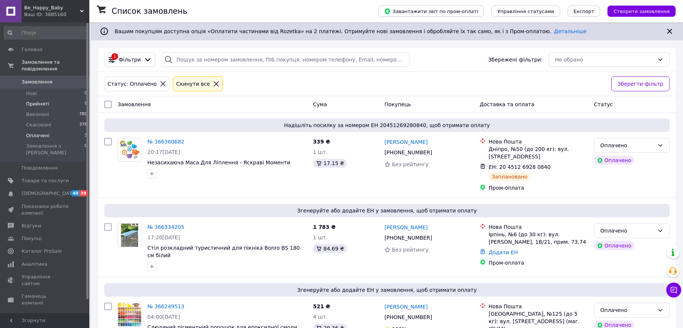
click at [47, 99] on li "Прийняті 9" at bounding box center [46, 104] width 92 height 10
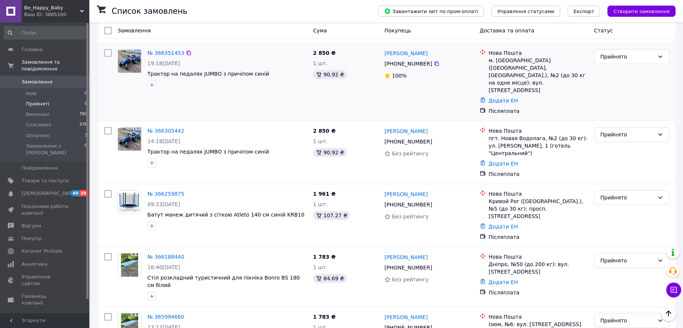
scroll to position [24, 0]
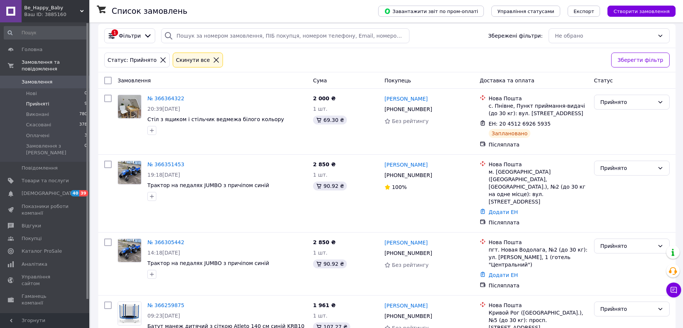
click at [35, 100] on span "Прийняті" at bounding box center [37, 103] width 23 height 7
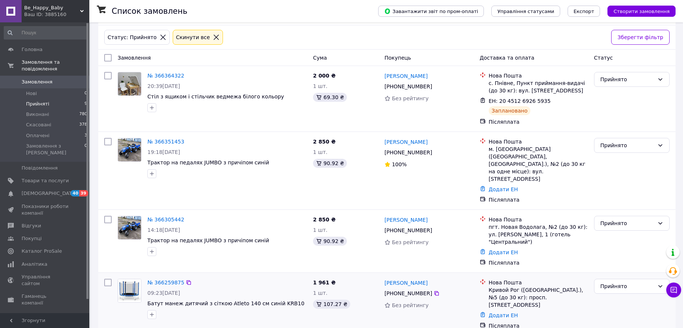
scroll to position [186, 0]
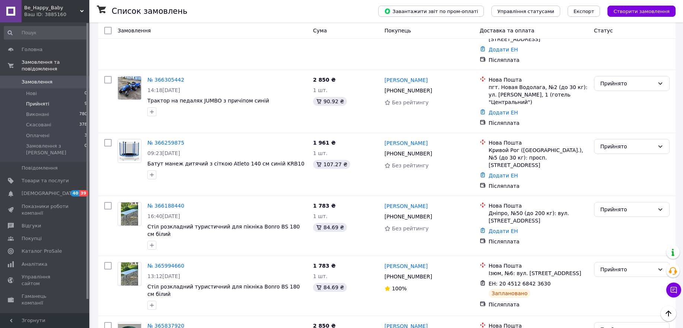
click at [46, 100] on span "Прийняті" at bounding box center [37, 103] width 23 height 7
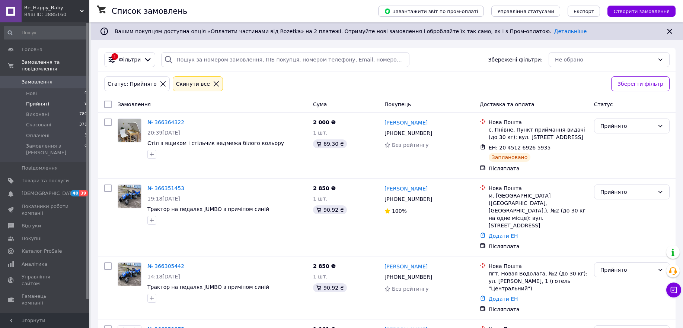
click at [34, 100] on span "Прийняті" at bounding box center [37, 103] width 23 height 7
